Goal: Find specific page/section: Find specific page/section

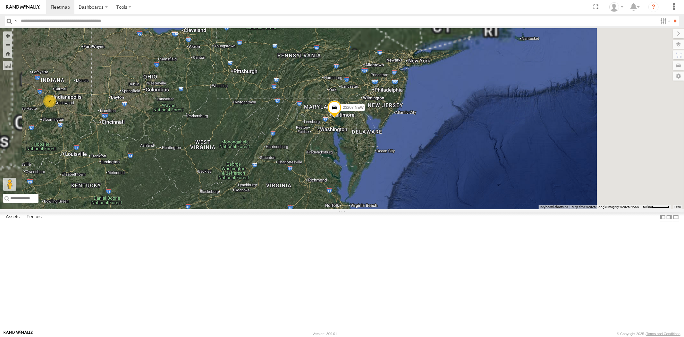
drag, startPoint x: 512, startPoint y: 130, endPoint x: 486, endPoint y: 158, distance: 38.1
click at [486, 158] on div "23207 NEW 23207xx 23480 4G 23460 23467 4G 23474 23335 4G/Active 2 5" at bounding box center [342, 118] width 684 height 181
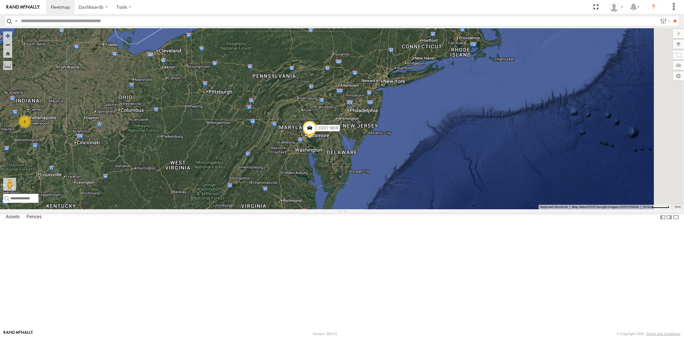
drag, startPoint x: 466, startPoint y: 174, endPoint x: 441, endPoint y: 191, distance: 30.9
click at [441, 192] on div "23207 NEW 23207xx 23480 4G 23460 23467 4G 23474 23335 4G/Active 2 5" at bounding box center [342, 118] width 684 height 181
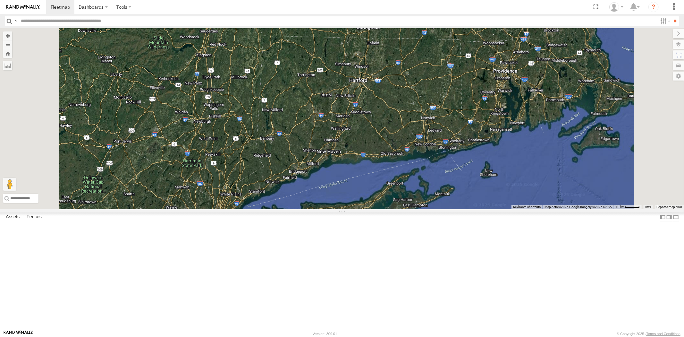
drag, startPoint x: 456, startPoint y: 149, endPoint x: 433, endPoint y: 169, distance: 30.7
click at [433, 169] on div "23207 NEW 23207xx 23480 4G 23460 23467 4G 23474 23335 4G/Active" at bounding box center [342, 118] width 684 height 181
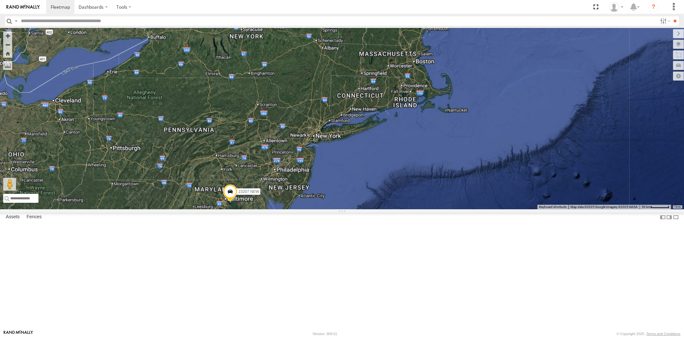
drag, startPoint x: 444, startPoint y: 149, endPoint x: 404, endPoint y: 171, distance: 45.5
click at [404, 171] on div "23207 NEW 23207xx 23480 4G 23460 23467 4G 23474 23335 4G/Active" at bounding box center [342, 118] width 684 height 181
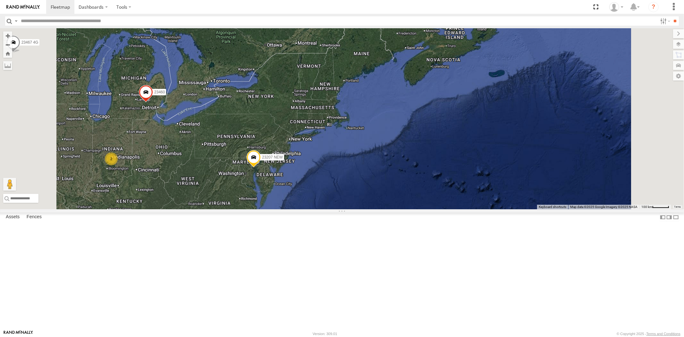
click at [378, 166] on div "23207 NEW 23207xx 23480 4G 23460 23467 4G 23474 23335 4G/Active 5 2 5 2" at bounding box center [342, 118] width 684 height 181
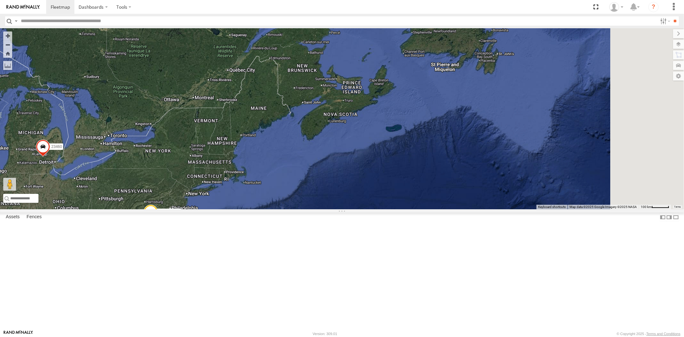
click at [374, 152] on div "23207 NEW 23207xx 23480 4G 23460 23467 4G 23474 23335 4G/Active" at bounding box center [342, 118] width 684 height 181
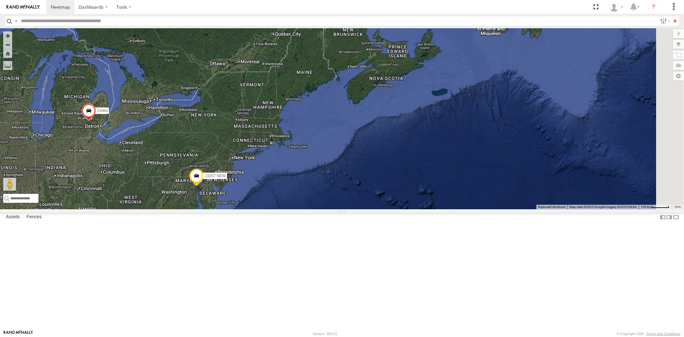
click at [383, 151] on div "23207 NEW 23207xx 23480 4G 23460 23467 4G 23474 23335 4G/Active" at bounding box center [342, 118] width 684 height 181
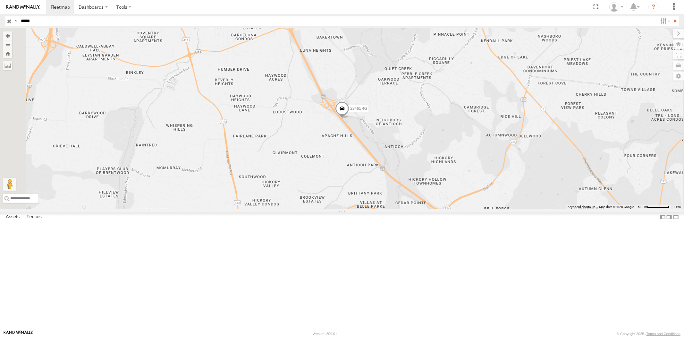
click at [9, 21] on input "button" at bounding box center [9, 20] width 8 height 9
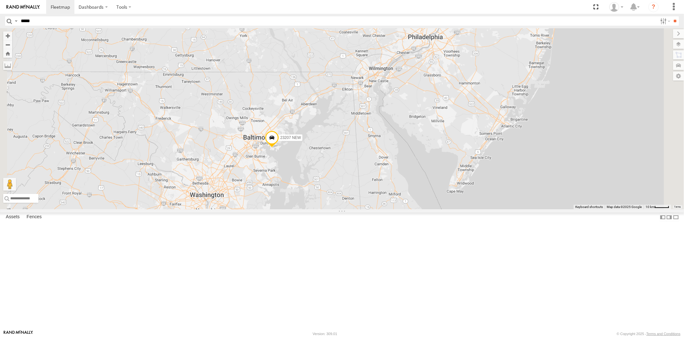
drag, startPoint x: 331, startPoint y: 234, endPoint x: 344, endPoint y: 192, distance: 43.8
click at [343, 194] on div "23207 NEW" at bounding box center [342, 118] width 684 height 181
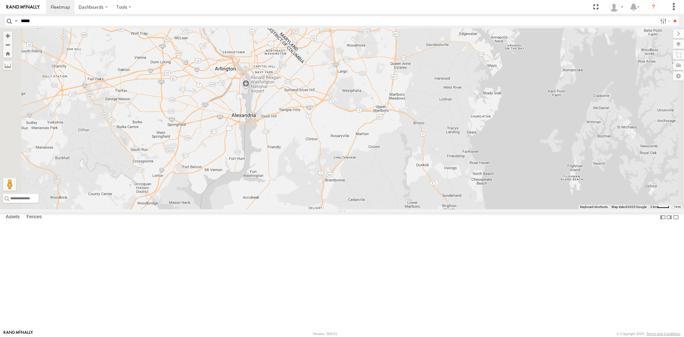
click at [54, 21] on input "*****" at bounding box center [337, 20] width 639 height 9
paste input "*****"
type input "*****"
click at [615, 16] on input "**" at bounding box center [674, 20] width 7 height 9
click at [0, 0] on div "All Assets" at bounding box center [0, 0] width 0 height 0
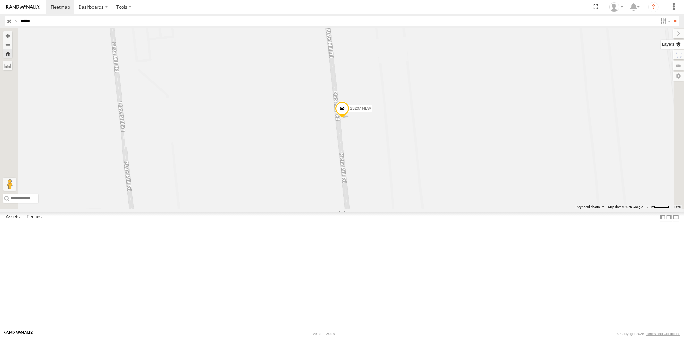
click at [615, 43] on label at bounding box center [671, 44] width 23 height 9
click at [0, 0] on span "Basemaps" at bounding box center [0, 0] width 0 height 0
click at [0, 0] on span "Satellite + Roadmap" at bounding box center [0, 0] width 0 height 0
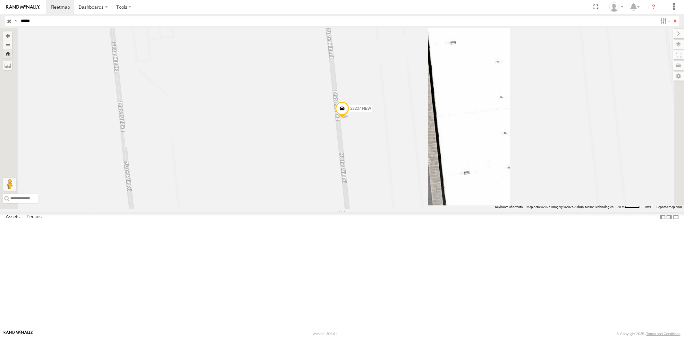
click at [503, 118] on div "23207 NEW" at bounding box center [342, 118] width 684 height 181
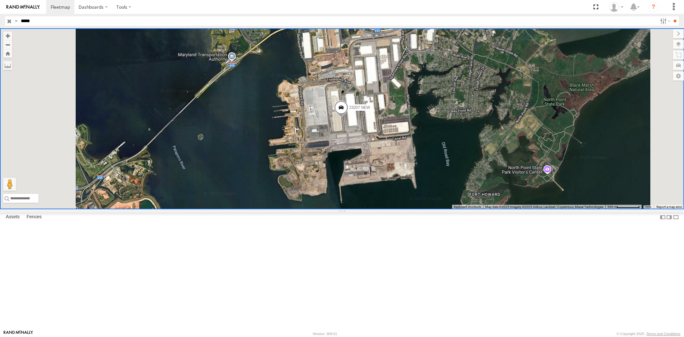
click at [10, 18] on input "button" at bounding box center [9, 20] width 8 height 9
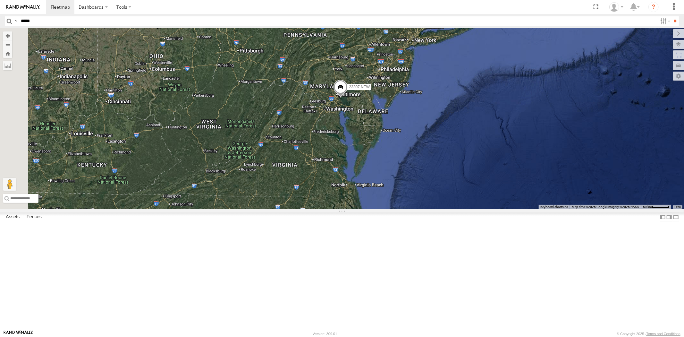
click at [399, 158] on div "23207 NEW 23207xx 23480 4G 23460 23467 4G 23474 23335 4G/Active" at bounding box center [342, 118] width 684 height 181
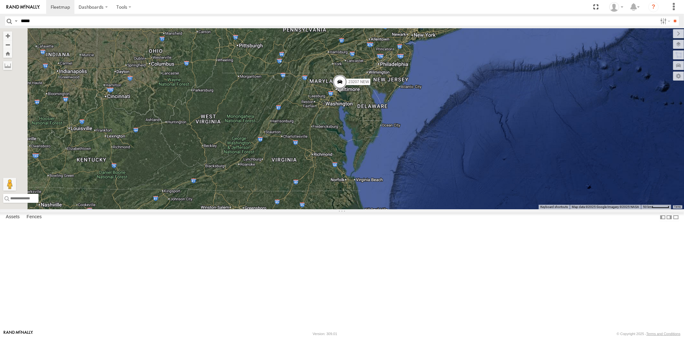
drag, startPoint x: 401, startPoint y: 162, endPoint x: 405, endPoint y: 149, distance: 13.1
click at [405, 149] on div "23207 NEW 23207xx 23480 4G 23460 23467 4G 23474 23335 4G/Active 5" at bounding box center [342, 118] width 684 height 181
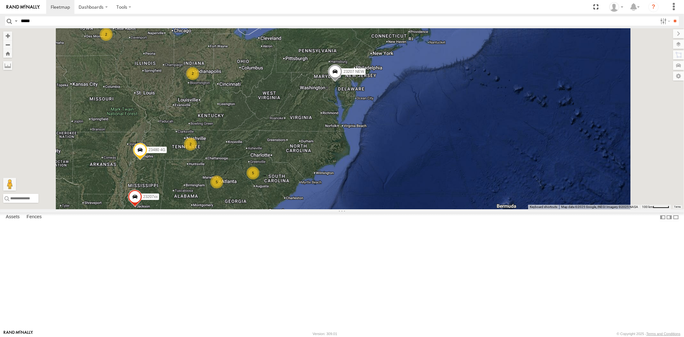
drag, startPoint x: 396, startPoint y: 168, endPoint x: 399, endPoint y: 143, distance: 25.6
click at [399, 143] on div "23207 NEW 23207xx 23480 4G 23460 23467 4G 23474 23335 4G/Active 4 5 2 5 2 2" at bounding box center [342, 118] width 684 height 181
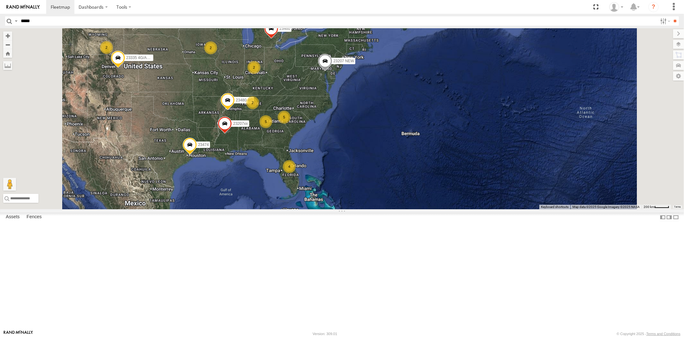
drag, startPoint x: 392, startPoint y: 154, endPoint x: 385, endPoint y: 171, distance: 18.1
click at [385, 171] on div "23207 NEW 23207xx 23480 4G 23460 23467 4G 23474 23335 4G/Active 4 5 2 5 2 2 2" at bounding box center [342, 118] width 684 height 181
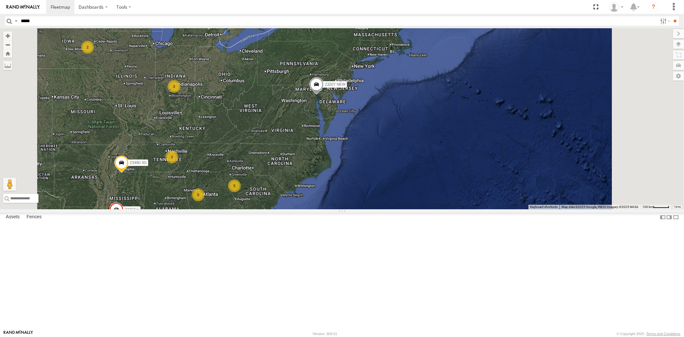
drag, startPoint x: 403, startPoint y: 158, endPoint x: 390, endPoint y: 182, distance: 26.7
click at [390, 182] on div "23207 NEW 23207xx 23480 4G 23460 23467 4G 23474 23335 4G/Active 4 5 2 5 2 2" at bounding box center [342, 118] width 684 height 181
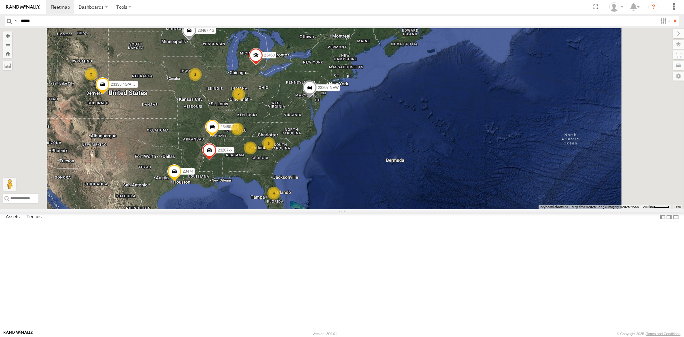
drag, startPoint x: 342, startPoint y: 208, endPoint x: 343, endPoint y: 197, distance: 11.6
click at [275, 150] on div "5" at bounding box center [268, 143] width 13 height 13
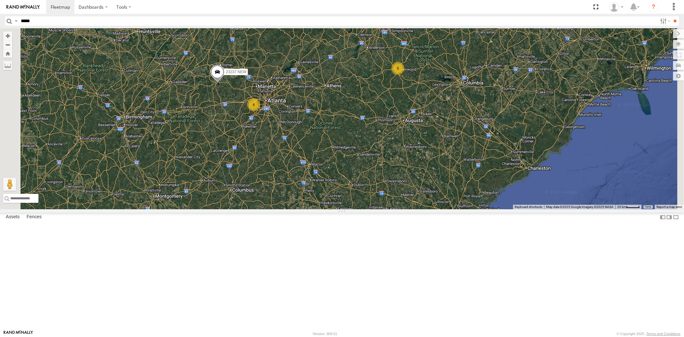
drag, startPoint x: 394, startPoint y: 180, endPoint x: 379, endPoint y: 184, distance: 15.2
click at [379, 184] on div "23207 NEW 23207xx 23480 4G 23460 23467 4G 23474 23335 4G/Active 23237 NEW 23480…" at bounding box center [342, 118] width 684 height 181
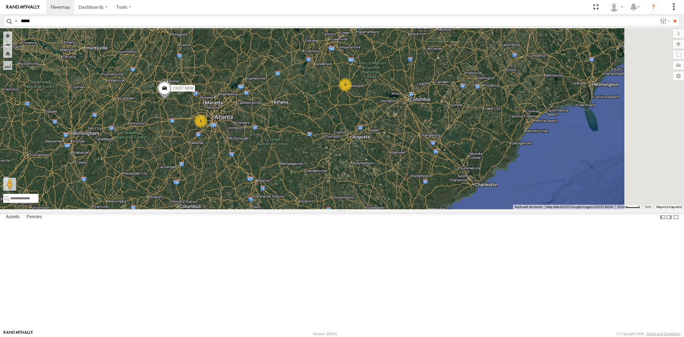
drag, startPoint x: 392, startPoint y: 187, endPoint x: 399, endPoint y: 167, distance: 21.3
click at [399, 167] on div "23207 NEW 23207xx 23480 4G 23460 23467 4G 23474 23335 4G/Active 23237 NEW 23480…" at bounding box center [342, 118] width 684 height 181
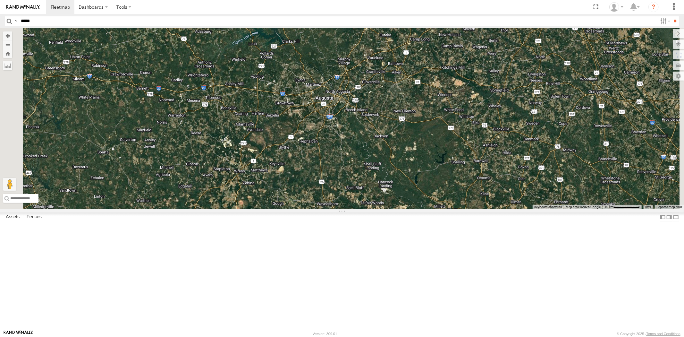
drag, startPoint x: 410, startPoint y: 150, endPoint x: 394, endPoint y: 172, distance: 27.9
click at [394, 172] on div "23207 NEW 23207xx 23480 4G 23460 23467 4G 23474 23335 4G/Active 23237 NEW 23480…" at bounding box center [342, 118] width 684 height 181
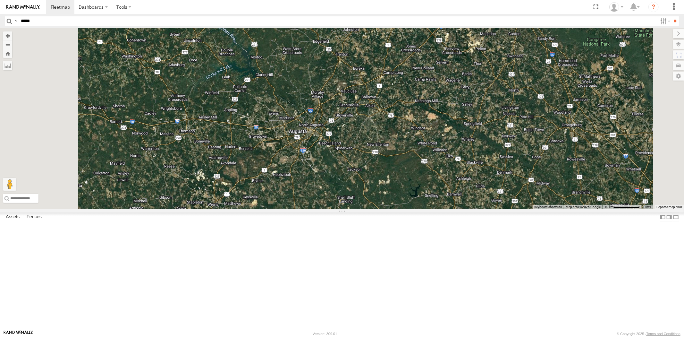
click at [284, 156] on div at bounding box center [342, 118] width 684 height 181
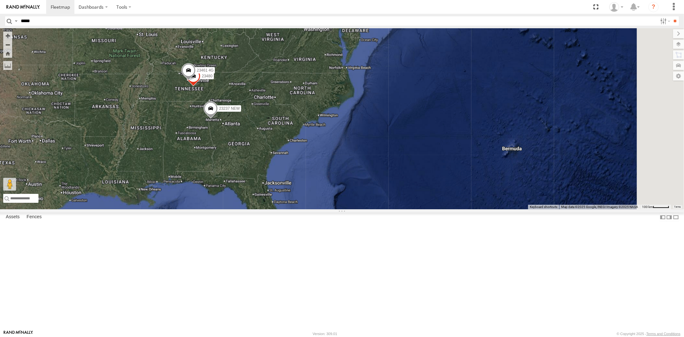
drag, startPoint x: 424, startPoint y: 133, endPoint x: 393, endPoint y: 185, distance: 60.6
click at [393, 185] on div "23237 NEW 23480 23461 4G" at bounding box center [342, 118] width 684 height 181
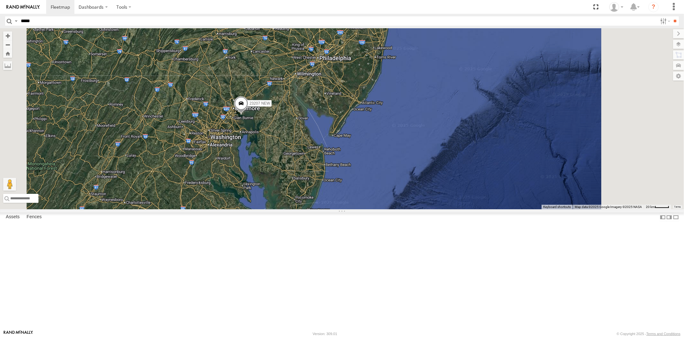
drag, startPoint x: 339, startPoint y: 121, endPoint x: 328, endPoint y: 152, distance: 33.8
click at [328, 152] on div "23207 NEW 23207xx 23480 4G 23460" at bounding box center [342, 118] width 684 height 181
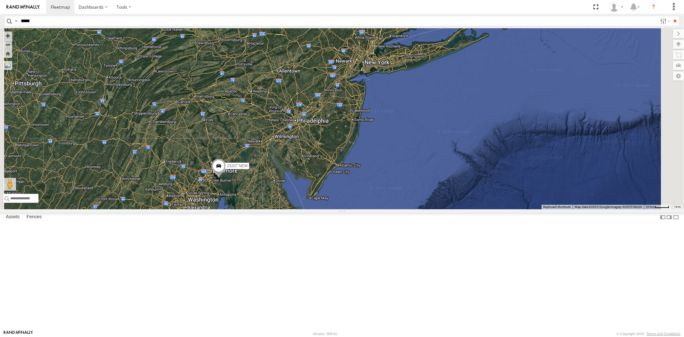
drag, startPoint x: 345, startPoint y: 175, endPoint x: 350, endPoint y: 201, distance: 26.2
click at [350, 201] on div "23207 NEW 23207xx 23480 4G 23460" at bounding box center [342, 118] width 684 height 181
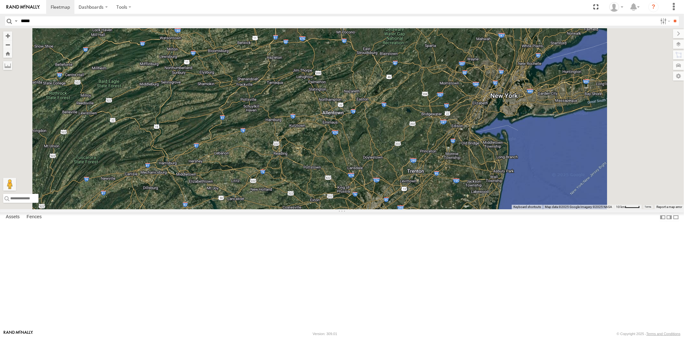
click at [68, 25] on input "*****" at bounding box center [337, 20] width 639 height 9
paste input "*****"
click at [615, 16] on input "**" at bounding box center [674, 20] width 7 height 9
click at [0, 0] on div "All Assets" at bounding box center [0, 0] width 0 height 0
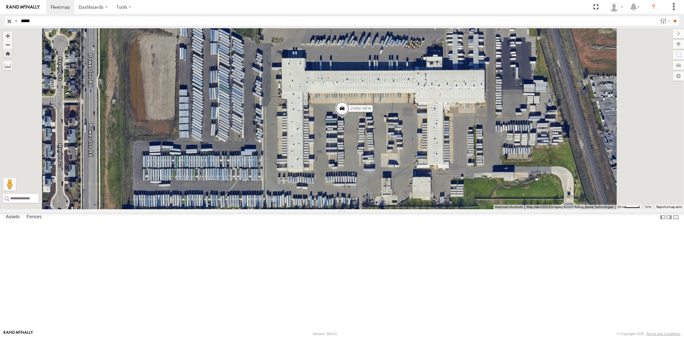
click at [3, 17] on header "Search Query Asset ID Asset Label Registration Manufacturer Model VIN Job ID" at bounding box center [342, 21] width 684 height 14
paste input "text"
type input "*****"
click at [615, 16] on input "**" at bounding box center [674, 20] width 7 height 9
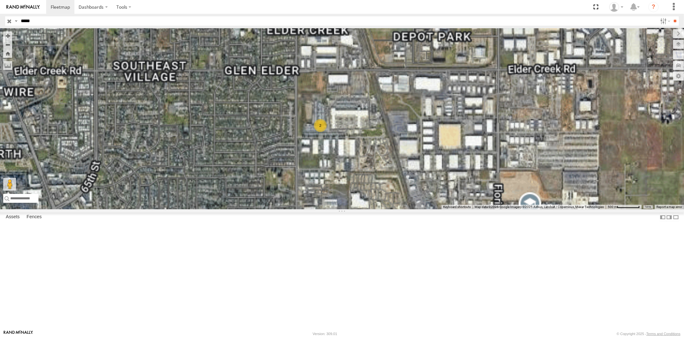
click at [0, 0] on div "All Assets" at bounding box center [0, 0] width 0 height 0
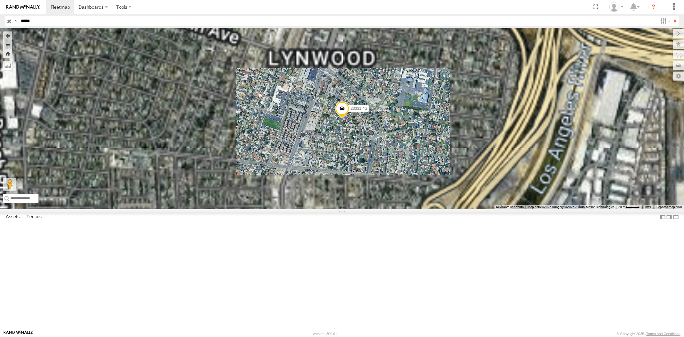
click at [0, 0] on div at bounding box center [0, 0] width 0 height 0
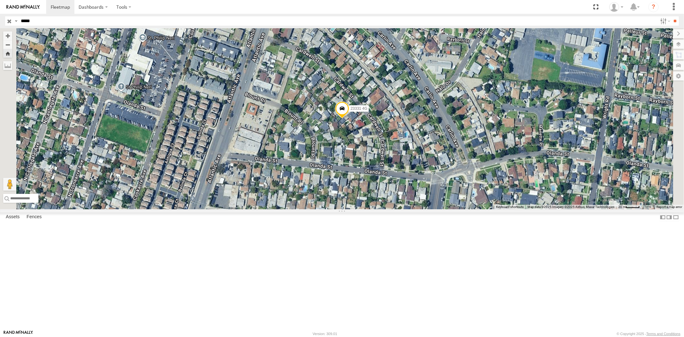
click at [0, 0] on div "All Assets" at bounding box center [0, 0] width 0 height 0
